Goal: Book appointment/travel/reservation

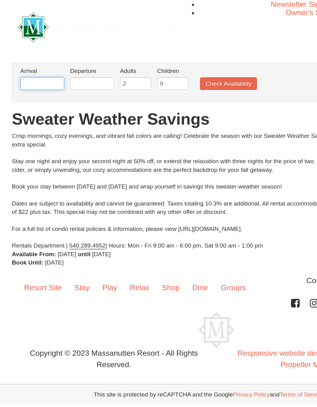
click at [24, 59] on input "text" at bounding box center [31, 61] width 32 height 9
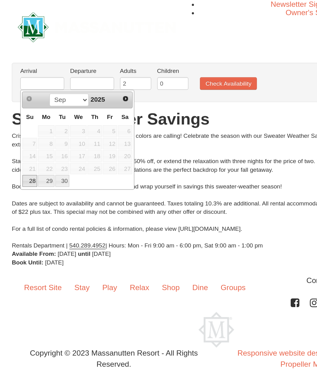
click at [92, 73] on span "Next" at bounding box center [91, 72] width 5 height 5
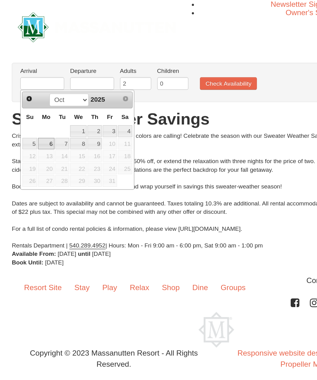
click at [30, 109] on link "6" at bounding box center [34, 105] width 12 height 9
type input "[DATE]"
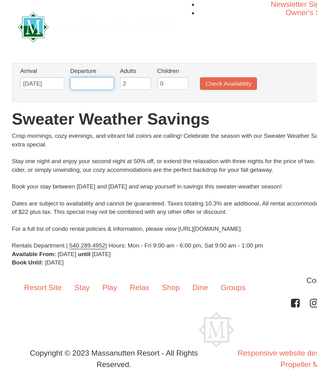
click at [61, 62] on input "text" at bounding box center [67, 61] width 32 height 9
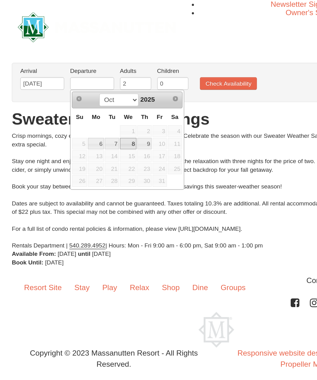
click at [99, 106] on link "8" at bounding box center [94, 105] width 12 height 9
type input "[DATE]"
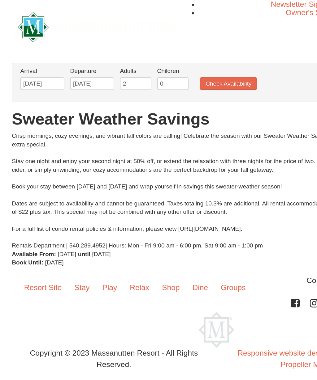
click at [170, 58] on button "Check Availability" at bounding box center [167, 61] width 42 height 9
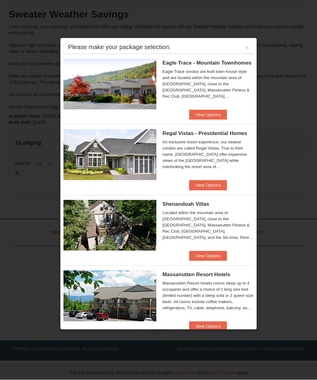
click at [210, 110] on button "View Options" at bounding box center [208, 115] width 38 height 10
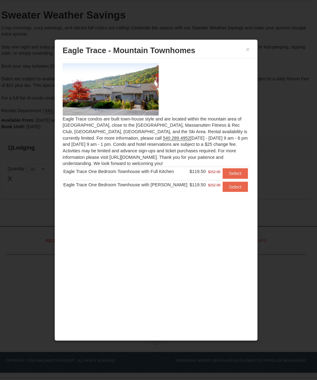
scroll to position [57, 0]
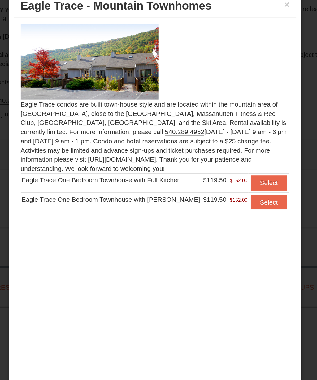
click at [223, 176] on button "Select" at bounding box center [235, 181] width 24 height 10
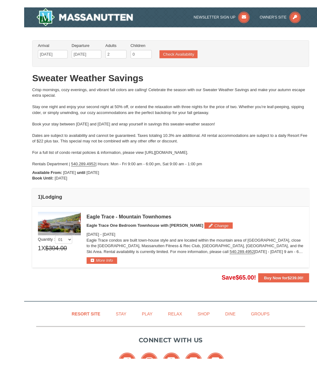
scroll to position [32, 0]
